Goal: Information Seeking & Learning: Learn about a topic

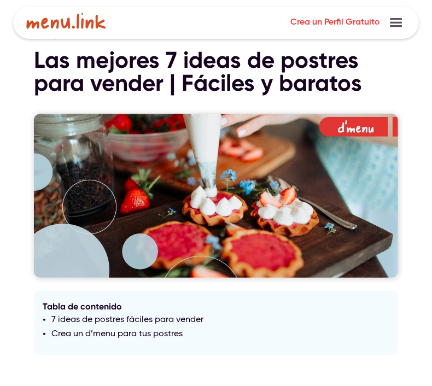
click at [37, 171] on div at bounding box center [216, 196] width 364 height 164
drag, startPoint x: 129, startPoint y: 239, endPoint x: 183, endPoint y: 169, distance: 88.6
click at [183, 169] on div at bounding box center [216, 196] width 364 height 164
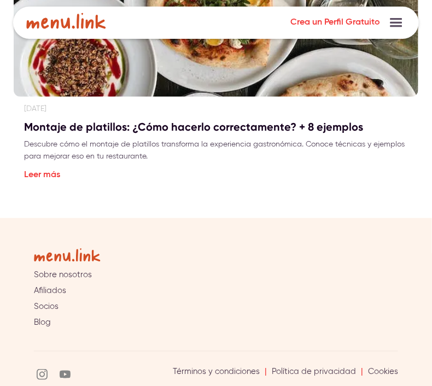
scroll to position [4487, 0]
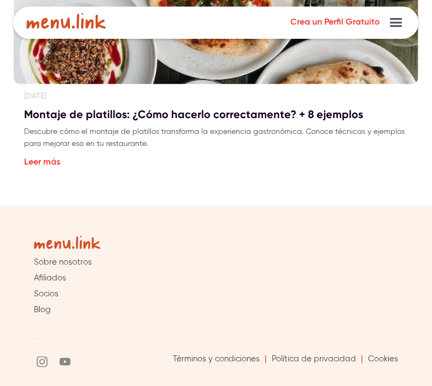
click at [70, 258] on link "Sobre nosotros" at bounding box center [63, 263] width 58 height 10
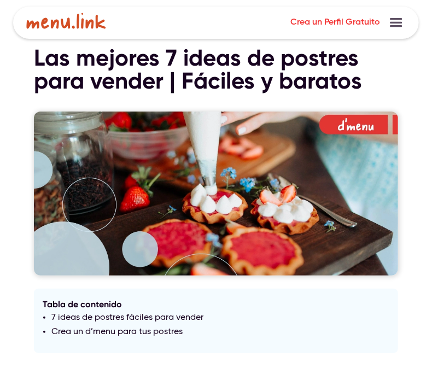
scroll to position [0, 0]
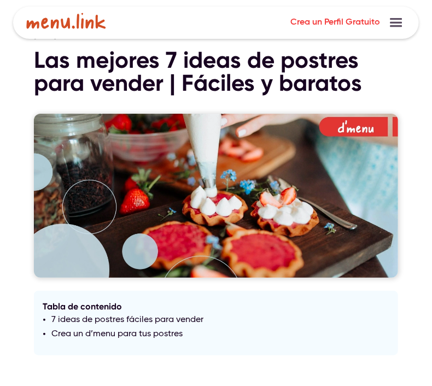
click at [227, 170] on div at bounding box center [216, 196] width 364 height 164
